Goal: Task Accomplishment & Management: Use online tool/utility

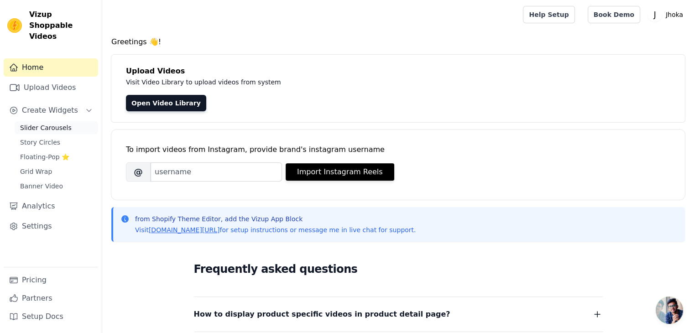
click at [58, 123] on span "Slider Carousels" at bounding box center [46, 127] width 52 height 9
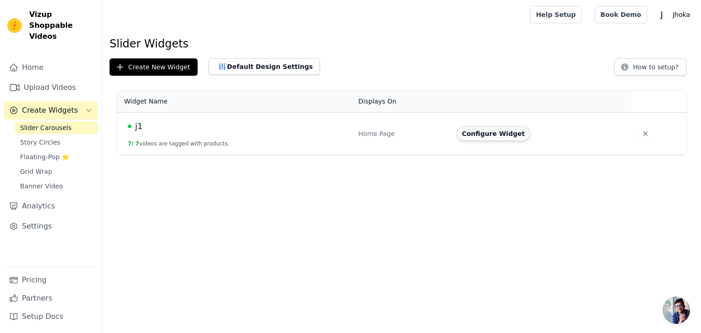
click at [485, 138] on button "Configure Widget" at bounding box center [493, 133] width 74 height 15
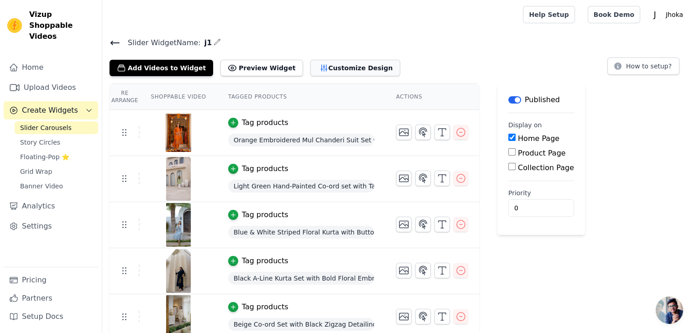
click at [311, 66] on button "Customize Design" at bounding box center [355, 68] width 90 height 16
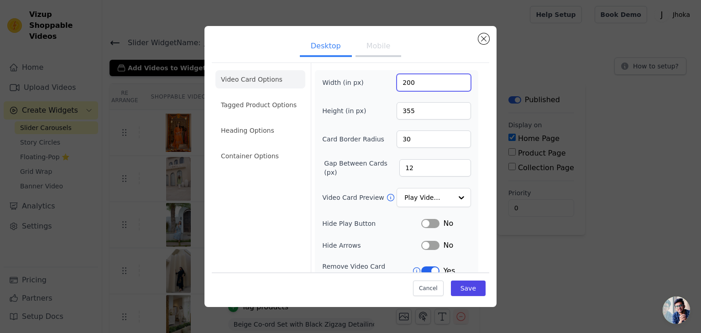
click at [414, 85] on input "200" at bounding box center [433, 82] width 74 height 17
click at [270, 151] on li "Container Options" at bounding box center [260, 156] width 90 height 18
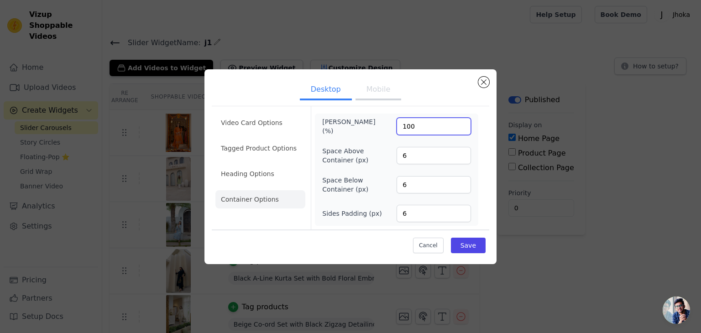
click at [431, 129] on input "100" at bounding box center [433, 126] width 74 height 17
click at [460, 123] on input "100" at bounding box center [433, 126] width 74 height 17
click at [464, 123] on input "100" at bounding box center [433, 126] width 74 height 17
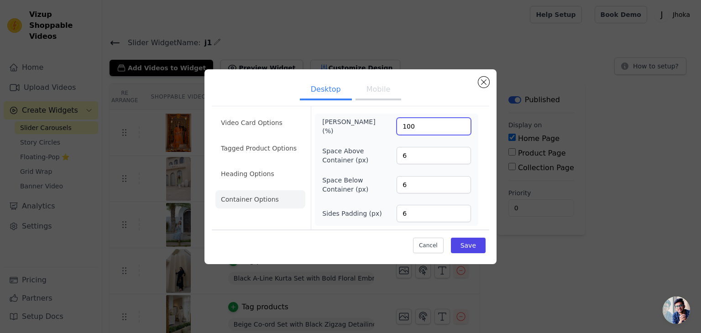
click at [460, 122] on input "100" at bounding box center [433, 126] width 74 height 17
click at [460, 129] on input "99" at bounding box center [433, 126] width 74 height 17
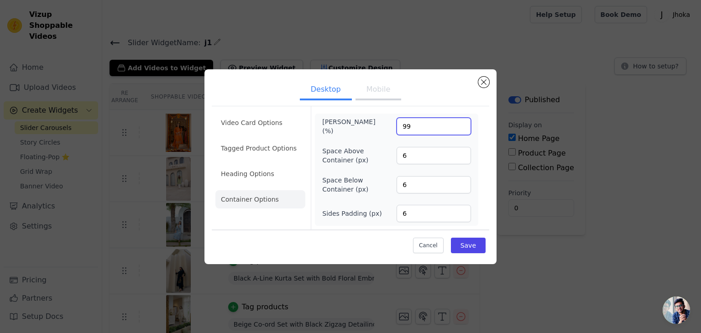
click at [462, 119] on input "99" at bounding box center [433, 126] width 74 height 17
type input "100"
click at [459, 124] on input "100" at bounding box center [433, 126] width 74 height 17
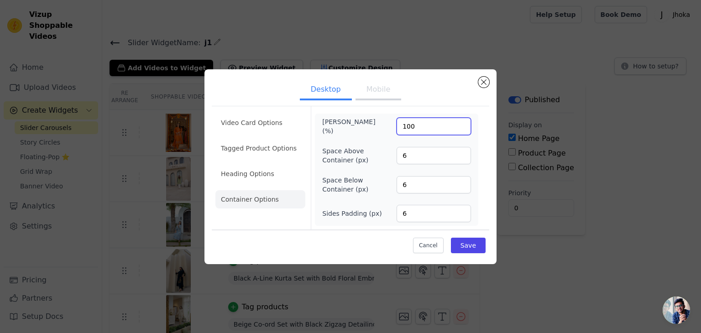
click at [459, 124] on input "100" at bounding box center [433, 126] width 74 height 17
click at [461, 217] on input "5" at bounding box center [433, 213] width 74 height 17
click at [461, 217] on input "4" at bounding box center [433, 213] width 74 height 17
click at [461, 217] on input "3" at bounding box center [433, 213] width 74 height 17
click at [461, 217] on input "2" at bounding box center [433, 213] width 74 height 17
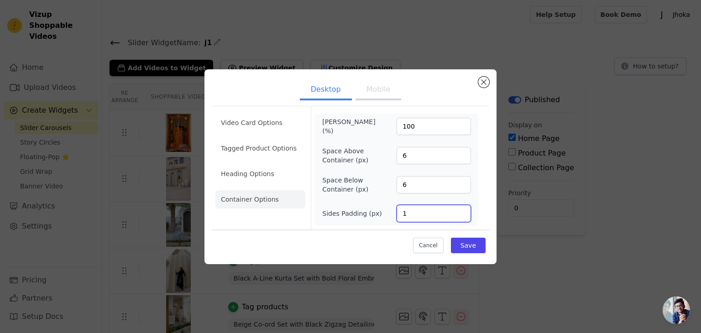
click at [461, 217] on input "1" at bounding box center [433, 213] width 74 height 17
type input "0"
click at [461, 217] on input "0" at bounding box center [433, 213] width 74 height 17
click at [466, 241] on button "Save" at bounding box center [468, 246] width 35 height 16
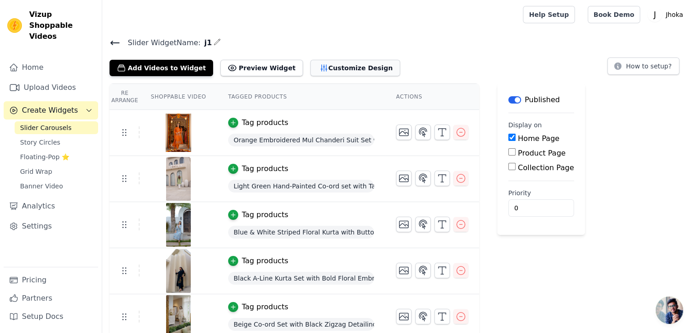
click at [317, 68] on button "Customize Design" at bounding box center [355, 68] width 90 height 16
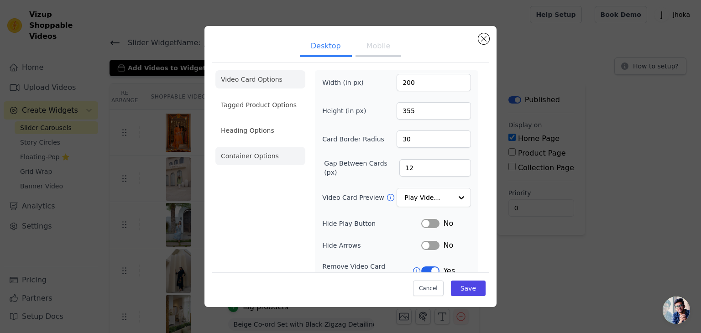
click at [241, 160] on li "Container Options" at bounding box center [260, 156] width 90 height 18
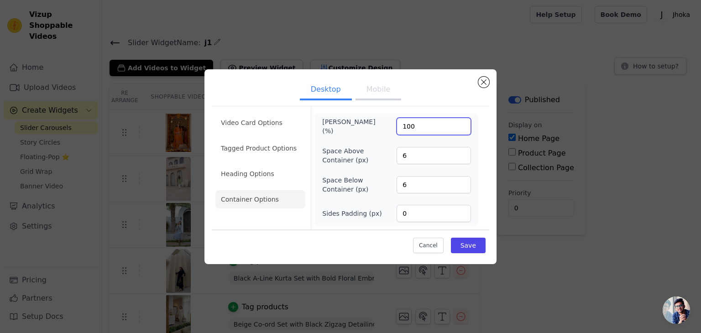
click at [462, 123] on input "100" at bounding box center [433, 126] width 74 height 17
click at [276, 177] on li "Heading Options" at bounding box center [260, 174] width 90 height 18
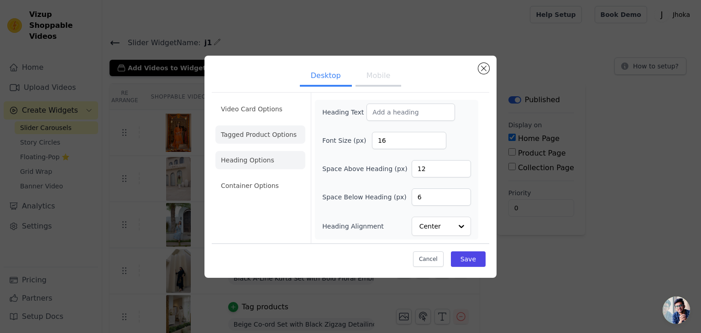
click at [275, 137] on li "Tagged Product Options" at bounding box center [260, 134] width 90 height 18
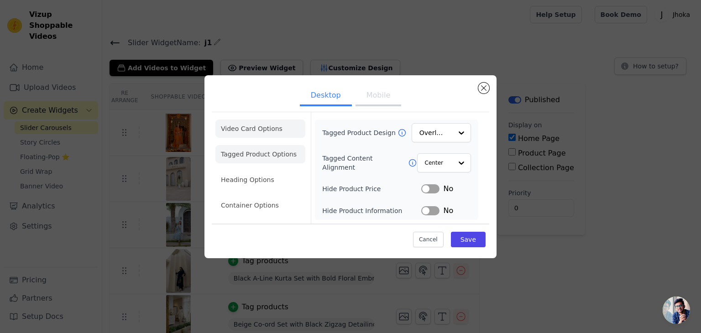
click at [257, 127] on li "Video Card Options" at bounding box center [260, 128] width 90 height 18
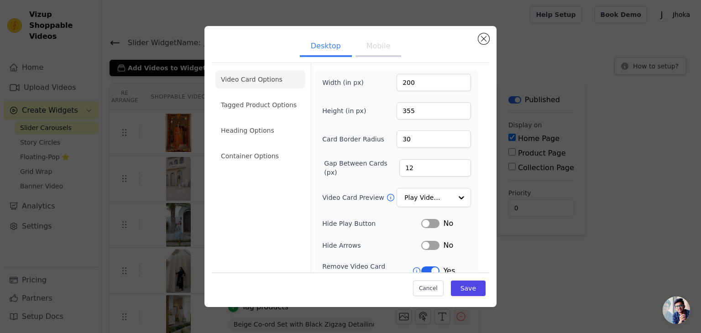
click at [365, 48] on button "Mobile" at bounding box center [378, 47] width 46 height 20
click at [315, 47] on button "Desktop" at bounding box center [326, 47] width 52 height 20
click at [453, 78] on input "201" at bounding box center [433, 82] width 74 height 17
click at [453, 78] on input "202" at bounding box center [433, 82] width 74 height 17
click at [453, 78] on input "203" at bounding box center [433, 82] width 74 height 17
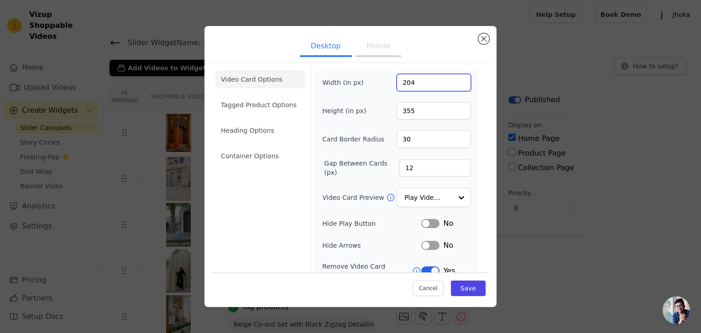
click at [453, 78] on input "204" at bounding box center [433, 82] width 74 height 17
click at [453, 78] on input "205" at bounding box center [433, 82] width 74 height 17
click at [453, 78] on input "206" at bounding box center [433, 82] width 74 height 17
click at [453, 78] on input "207" at bounding box center [433, 82] width 74 height 17
click at [453, 78] on input "208" at bounding box center [433, 82] width 74 height 17
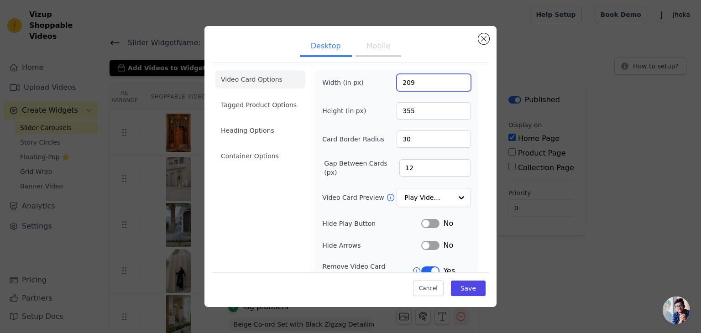
click at [453, 78] on input "209" at bounding box center [433, 82] width 74 height 17
click at [453, 78] on input "210" at bounding box center [433, 82] width 74 height 17
click at [453, 78] on input "211" at bounding box center [433, 82] width 74 height 17
click at [453, 78] on input "212" at bounding box center [433, 82] width 74 height 17
click at [453, 78] on input "213" at bounding box center [433, 82] width 74 height 17
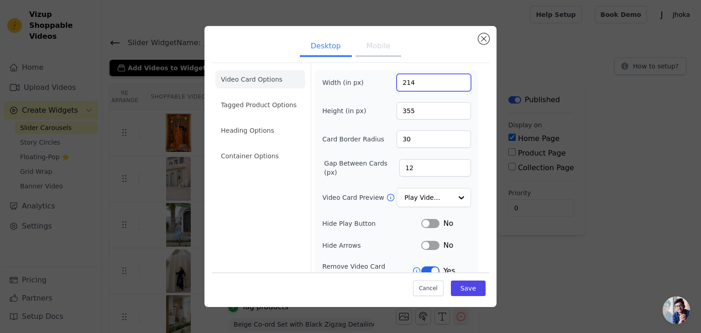
click at [453, 78] on input "214" at bounding box center [433, 82] width 74 height 17
click at [453, 78] on input "215" at bounding box center [433, 82] width 74 height 17
click at [453, 78] on input "216" at bounding box center [433, 82] width 74 height 17
click at [453, 78] on input "217" at bounding box center [433, 82] width 74 height 17
click at [453, 78] on input "218" at bounding box center [433, 82] width 74 height 17
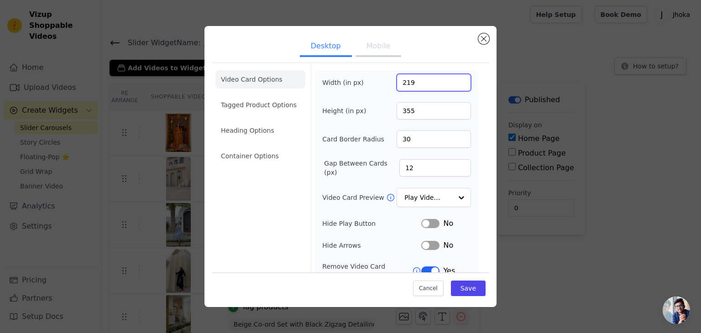
click at [453, 78] on input "219" at bounding box center [433, 82] width 74 height 17
type input "220"
click at [453, 78] on input "220" at bounding box center [433, 82] width 74 height 17
click at [453, 282] on button "Save" at bounding box center [468, 288] width 35 height 16
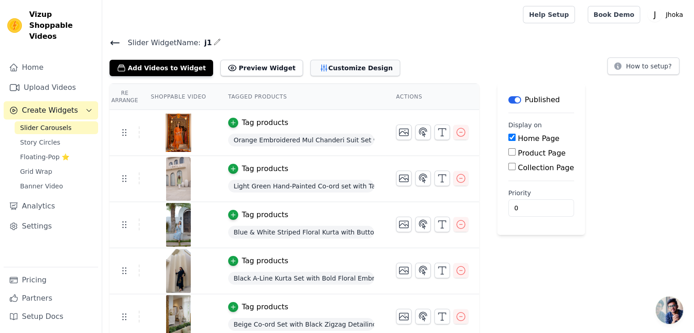
click at [333, 66] on button "Customize Design" at bounding box center [355, 68] width 90 height 16
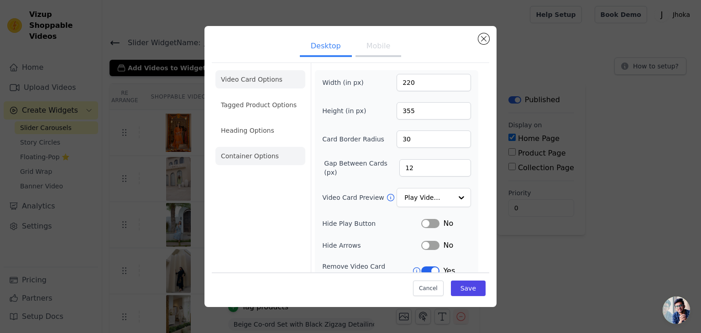
click at [279, 164] on li "Container Options" at bounding box center [260, 156] width 90 height 18
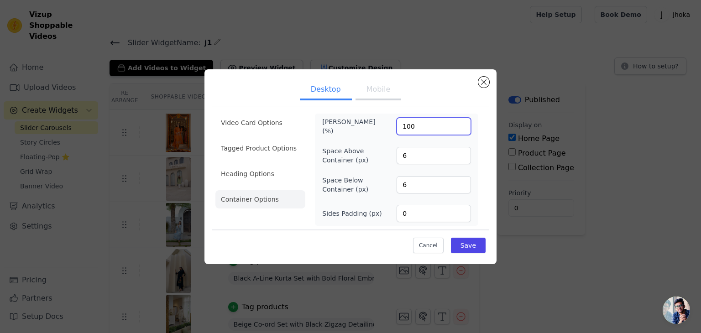
click at [411, 127] on input "100" at bounding box center [433, 126] width 74 height 17
type input "1"
type input "150"
click at [467, 243] on button "Save" at bounding box center [468, 246] width 35 height 16
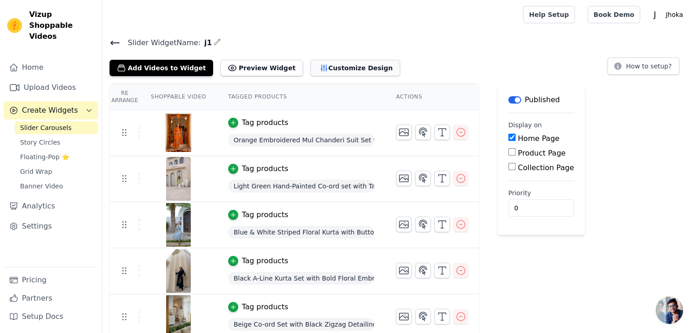
click at [321, 72] on button "Customize Design" at bounding box center [355, 68] width 90 height 16
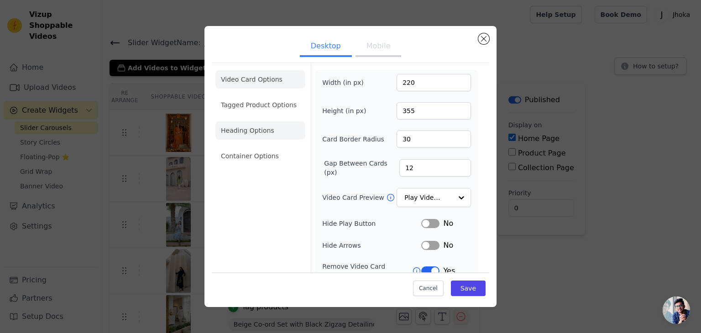
click at [268, 133] on li "Heading Options" at bounding box center [260, 130] width 90 height 18
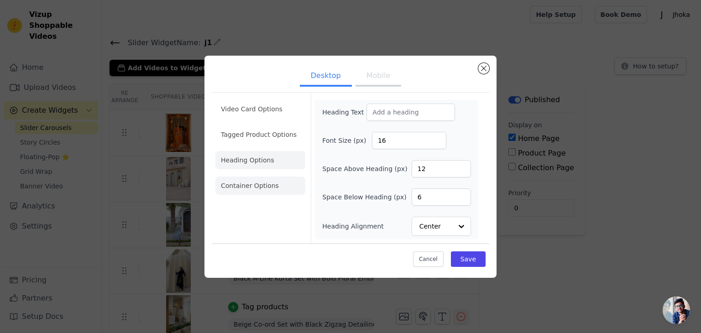
click at [271, 194] on li "Container Options" at bounding box center [260, 185] width 90 height 18
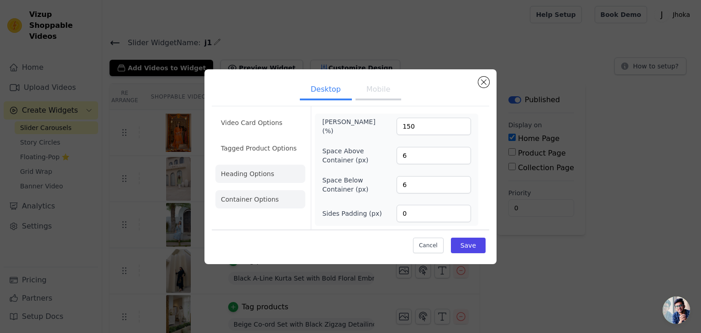
click at [256, 130] on li "Video Card Options" at bounding box center [260, 123] width 90 height 18
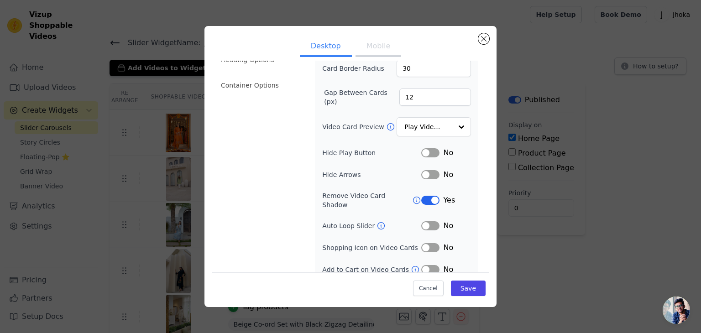
scroll to position [71, 0]
click at [431, 265] on button "Label" at bounding box center [430, 269] width 18 height 9
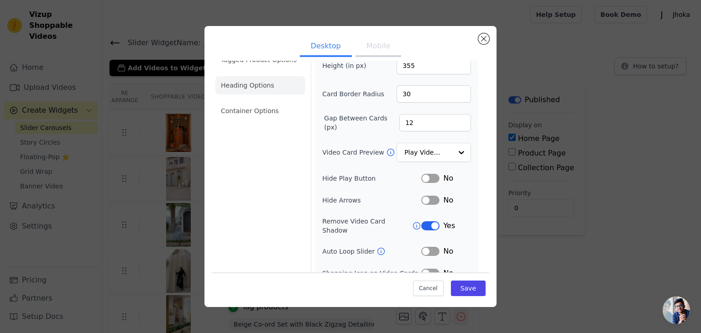
scroll to position [0, 0]
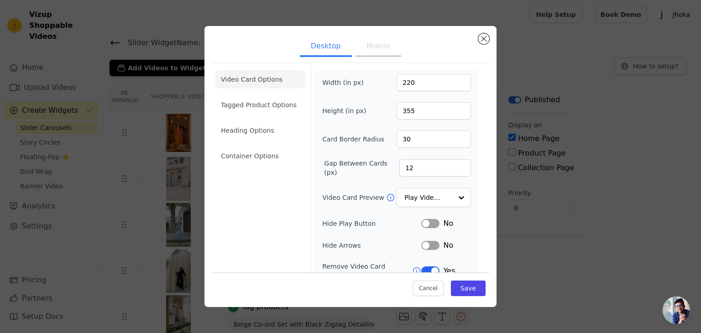
click at [253, 82] on li "Video Card Options" at bounding box center [260, 79] width 90 height 18
click at [262, 117] on ul "Video Card Options Tagged Product Options Heading Options Container Options" at bounding box center [260, 118] width 90 height 102
click at [248, 162] on li "Container Options" at bounding box center [260, 156] width 90 height 18
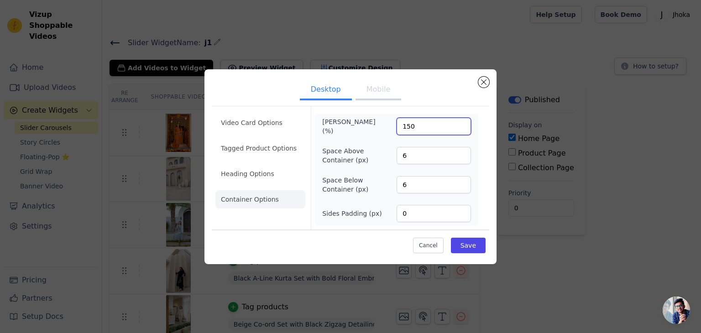
click at [420, 130] on input "150" at bounding box center [433, 126] width 74 height 17
drag, startPoint x: 436, startPoint y: 130, endPoint x: 358, endPoint y: 123, distance: 79.2
click at [358, 123] on div "Max Width (%) 150" at bounding box center [396, 126] width 149 height 18
type input "200"
click at [478, 247] on button "Save" at bounding box center [468, 246] width 35 height 16
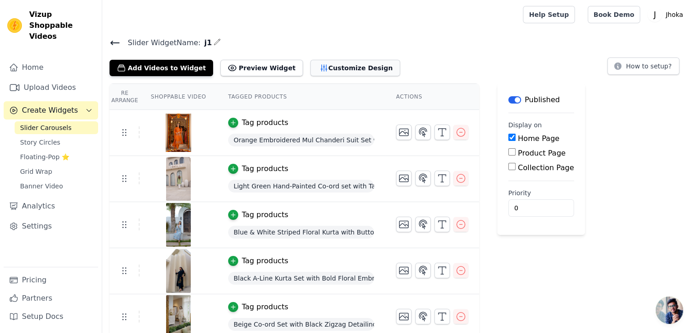
click at [326, 72] on button "Customize Design" at bounding box center [355, 68] width 90 height 16
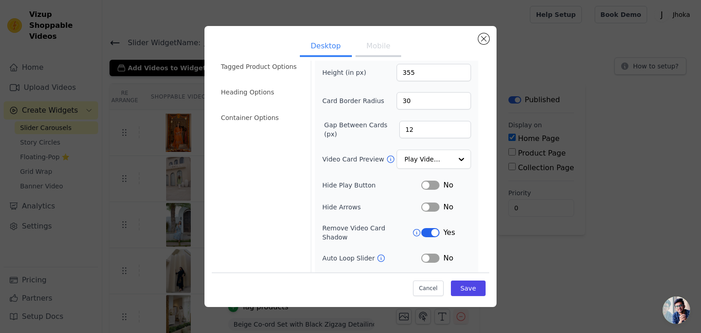
scroll to position [71, 0]
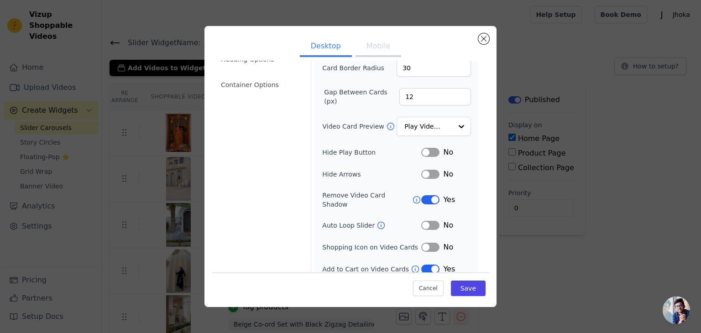
click at [421, 265] on button "Label" at bounding box center [430, 269] width 18 height 9
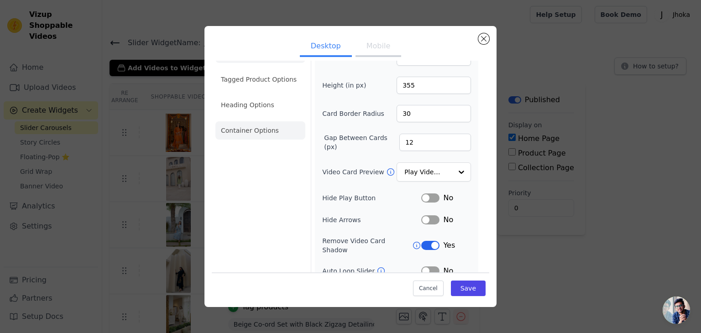
click at [263, 131] on li "Container Options" at bounding box center [260, 130] width 90 height 18
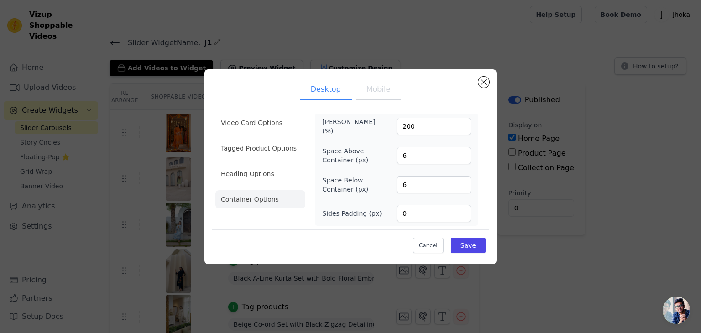
scroll to position [0, 0]
click at [481, 246] on button "Save" at bounding box center [468, 246] width 35 height 16
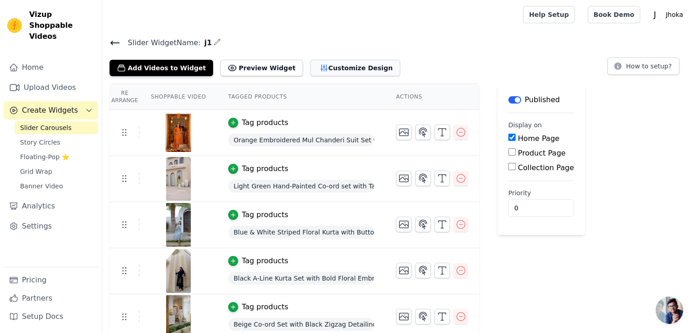
click at [315, 69] on button "Customize Design" at bounding box center [355, 68] width 90 height 16
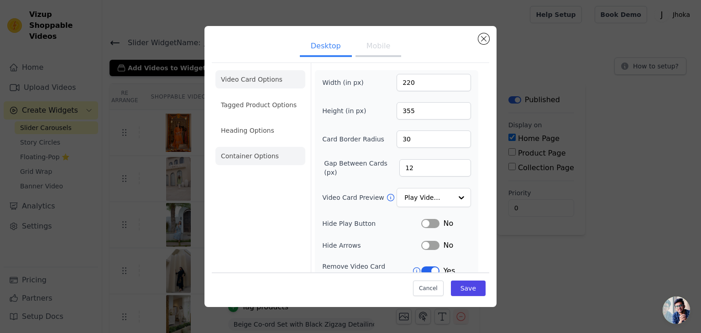
click at [264, 149] on li "Container Options" at bounding box center [260, 156] width 90 height 18
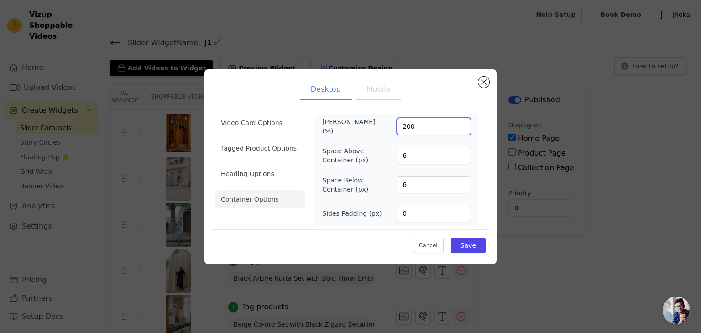
drag, startPoint x: 422, startPoint y: 127, endPoint x: 361, endPoint y: 124, distance: 60.7
click at [361, 124] on div "Max Width (%) 200" at bounding box center [396, 126] width 149 height 18
type input "100"
click at [474, 248] on button "Save" at bounding box center [468, 246] width 35 height 16
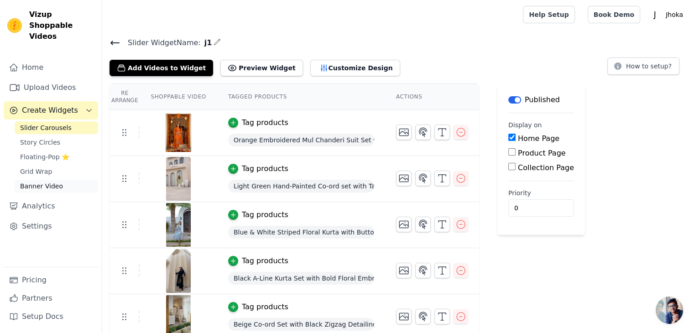
click at [38, 180] on link "Banner Video" at bounding box center [56, 186] width 83 height 13
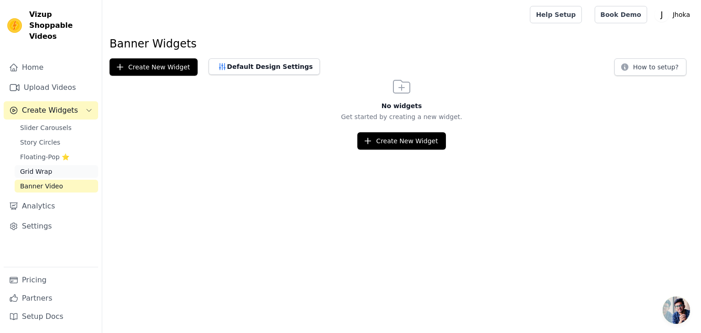
click at [69, 165] on link "Grid Wrap" at bounding box center [56, 171] width 83 height 13
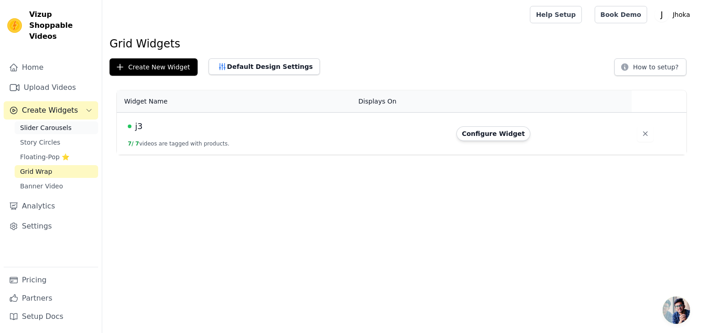
click at [42, 123] on span "Slider Carousels" at bounding box center [46, 127] width 52 height 9
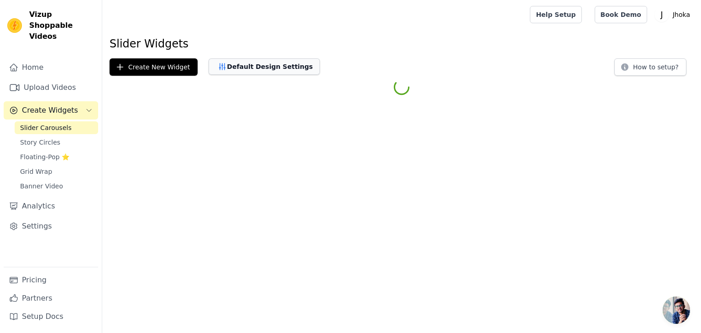
click at [277, 68] on button "Default Design Settings" at bounding box center [263, 66] width 111 height 16
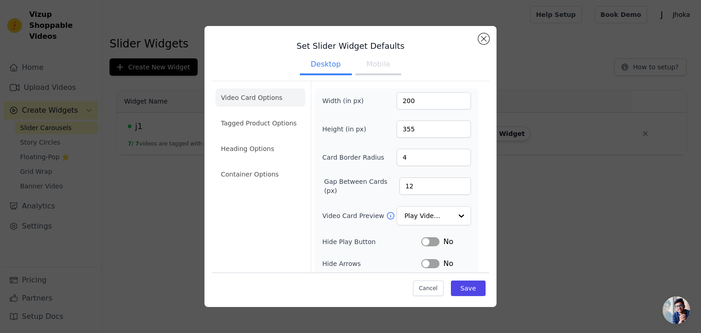
click at [381, 72] on button "Mobile" at bounding box center [378, 65] width 46 height 20
click at [265, 174] on li "Container Options" at bounding box center [260, 174] width 90 height 18
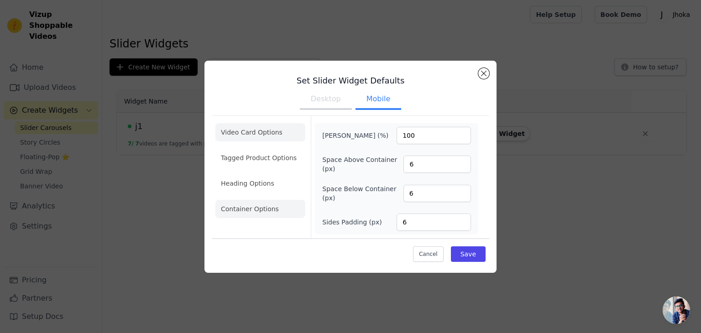
click at [242, 127] on li "Video Card Options" at bounding box center [260, 132] width 90 height 18
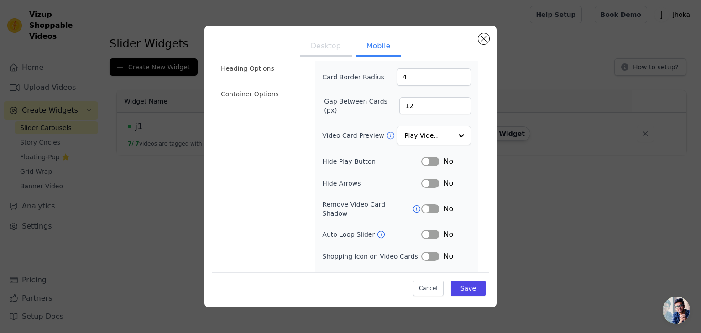
scroll to position [111, 0]
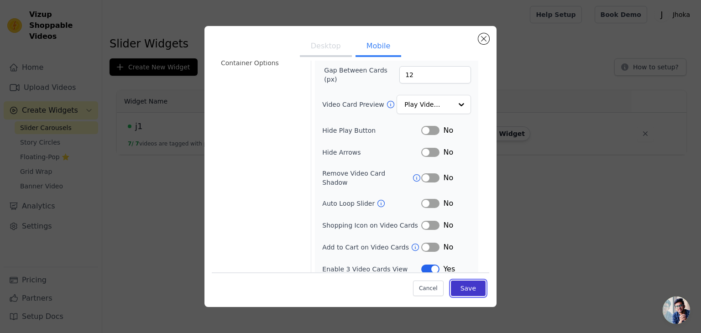
click at [467, 289] on button "Save" at bounding box center [468, 288] width 35 height 16
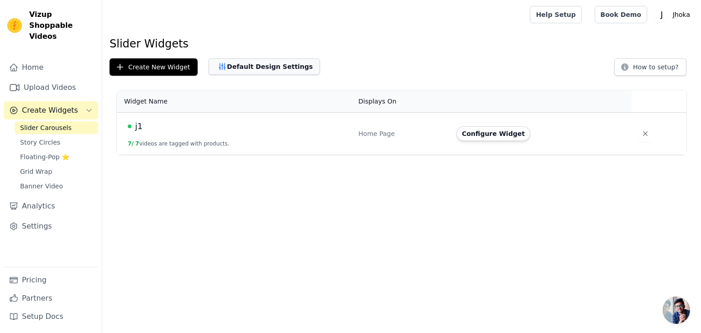
click at [294, 63] on button "Default Design Settings" at bounding box center [263, 66] width 111 height 16
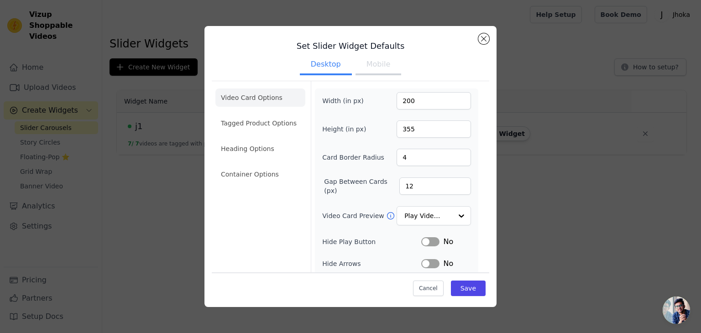
drag, startPoint x: 373, startPoint y: 79, endPoint x: 373, endPoint y: 68, distance: 10.9
click at [373, 78] on div "Set Slider Widget Defaults Desktop Mobile Video Card Options Tagged Product Opt…" at bounding box center [350, 215] width 277 height 365
click at [373, 67] on button "Mobile" at bounding box center [378, 65] width 46 height 20
click at [443, 211] on input "Video Card Preview" at bounding box center [428, 216] width 47 height 18
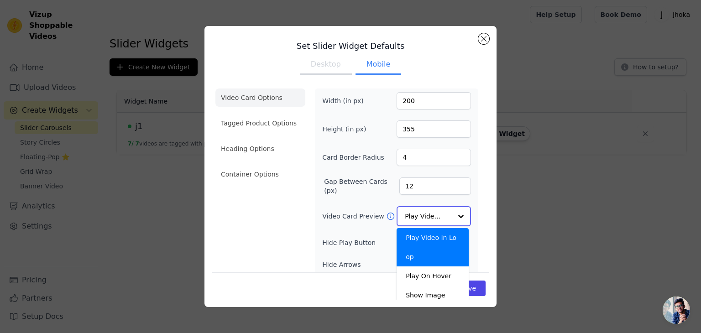
click at [443, 211] on input "Video Card Preview" at bounding box center [428, 216] width 47 height 18
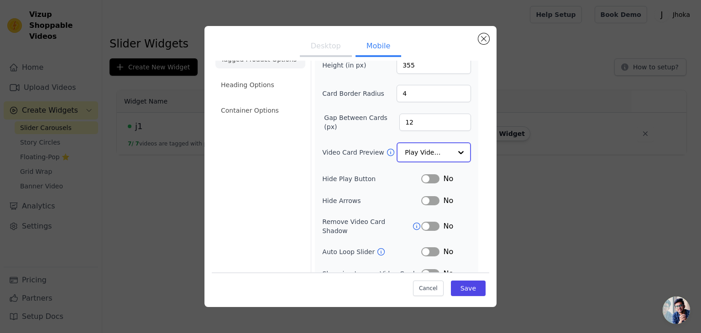
scroll to position [21, 0]
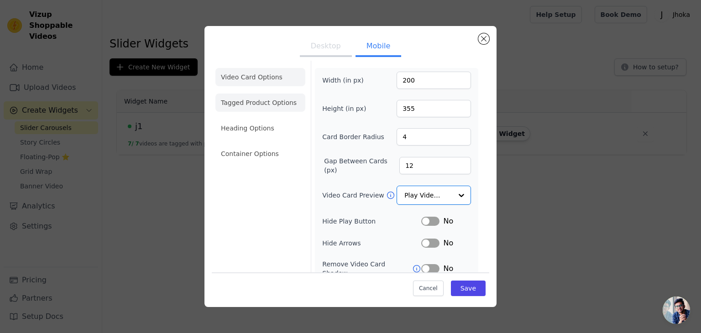
click at [261, 110] on li "Tagged Product Options" at bounding box center [260, 102] width 90 height 18
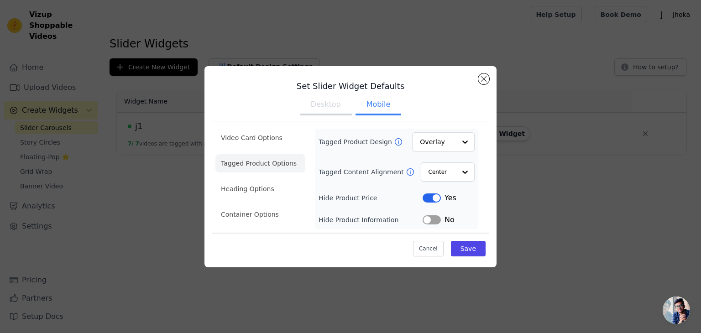
scroll to position [0, 0]
click at [266, 210] on li "Container Options" at bounding box center [260, 214] width 90 height 18
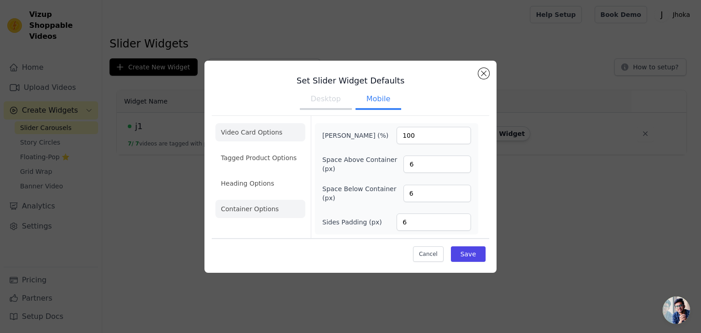
click at [275, 135] on li "Video Card Options" at bounding box center [260, 132] width 90 height 18
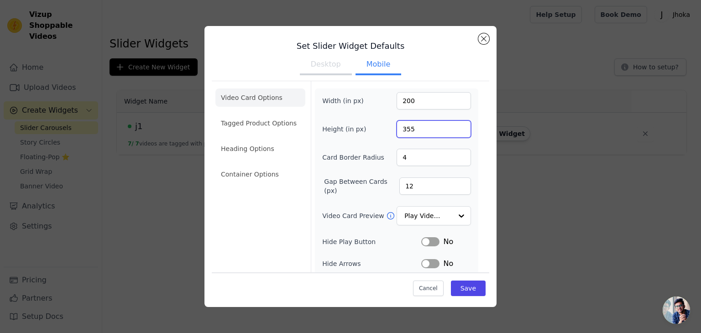
click at [410, 126] on input "355" at bounding box center [433, 128] width 74 height 17
type input "350"
click at [458, 285] on button "Save" at bounding box center [468, 288] width 35 height 16
